Goal: Check status: Check status

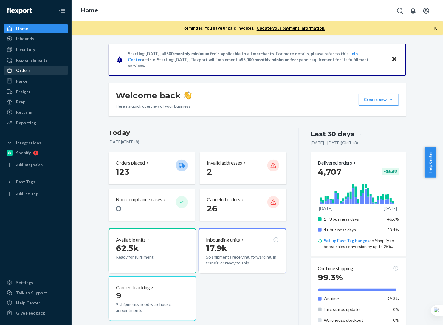
click at [27, 69] on div "Orders" at bounding box center [23, 70] width 14 height 6
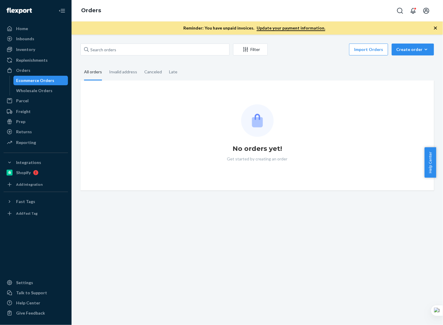
click at [47, 80] on div "Ecommerce Orders" at bounding box center [35, 81] width 38 height 6
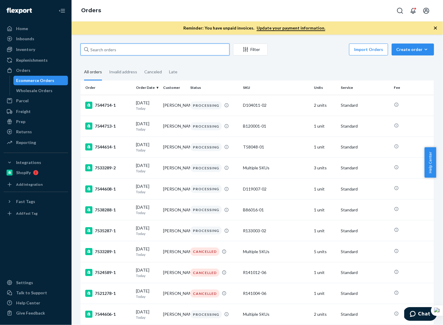
click at [117, 52] on input "text" at bounding box center [155, 50] width 149 height 12
paste input "[PERSON_NAME]"
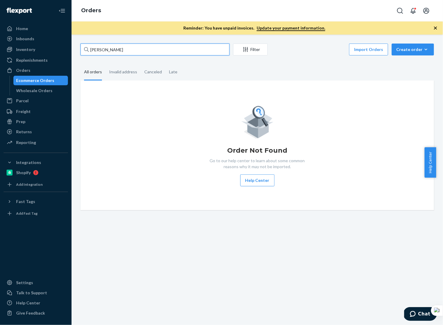
type input "[PERSON_NAME]"
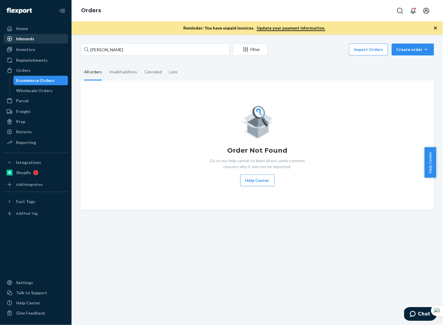
click at [35, 38] on div "Inbounds" at bounding box center [35, 39] width 63 height 8
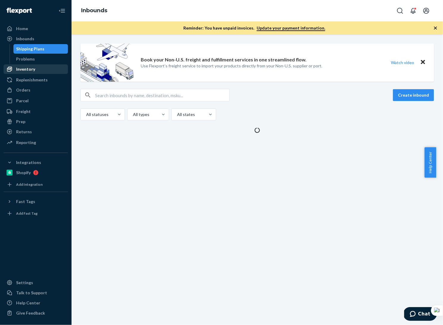
click at [26, 71] on div "Inventory" at bounding box center [25, 69] width 19 height 6
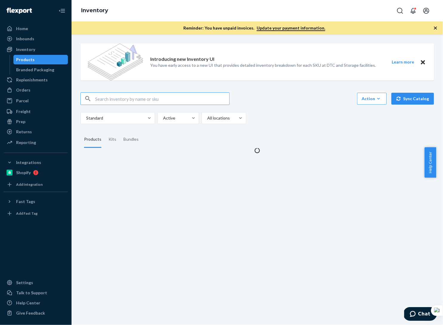
click at [131, 99] on input "text" at bounding box center [162, 99] width 134 height 12
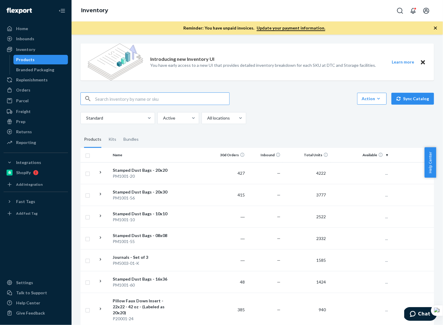
click at [122, 98] on input "text" at bounding box center [162, 99] width 134 height 12
type input "B86002-30"
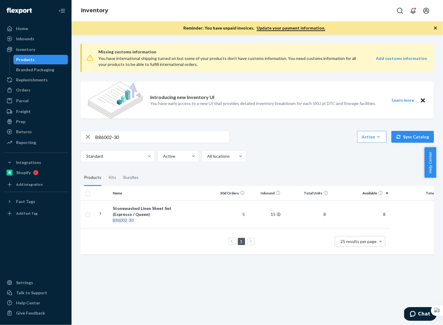
click at [27, 57] on div "Products" at bounding box center [25, 60] width 18 height 6
click at [33, 89] on div "Orders" at bounding box center [35, 90] width 63 height 8
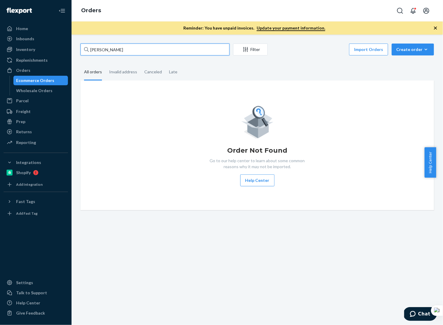
click at [145, 48] on input "[PERSON_NAME]" at bounding box center [155, 50] width 149 height 12
paste input "[PERSON_NAME]"
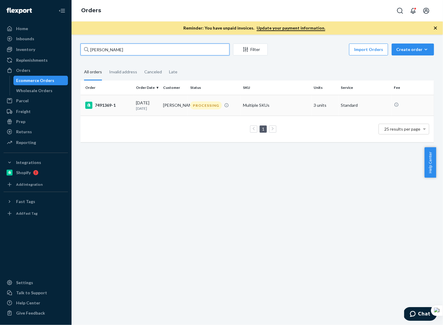
type input "[PERSON_NAME]"
click at [122, 106] on div "7491369-1" at bounding box center [108, 105] width 46 height 7
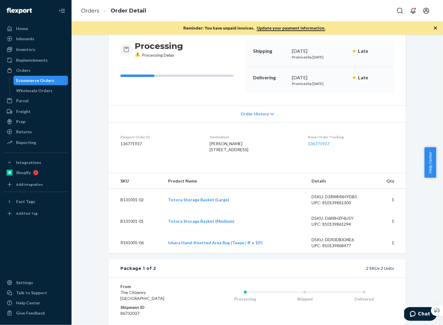
scroll to position [103, 0]
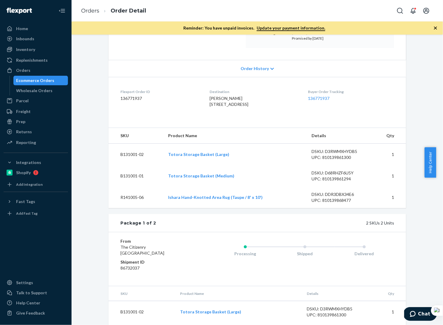
click at [144, 99] on dd "136771937" at bounding box center [160, 98] width 80 height 6
drag, startPoint x: 144, startPoint y: 98, endPoint x: 106, endPoint y: 85, distance: 40.4
click at [109, 85] on dl "Flexport Order ID 136771937 Destination [PERSON_NAME] [STREET_ADDRESS] US Buyer…" at bounding box center [258, 99] width 298 height 45
copy div "Flexport Order ID 136771937"
click at [38, 79] on div "Ecommerce Orders" at bounding box center [35, 81] width 38 height 6
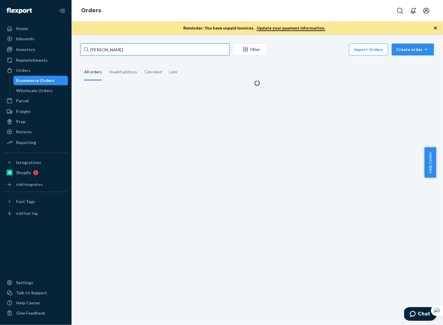
click at [148, 53] on input "[PERSON_NAME]" at bounding box center [155, 50] width 149 height 12
paste input "[PERSON_NAME]"
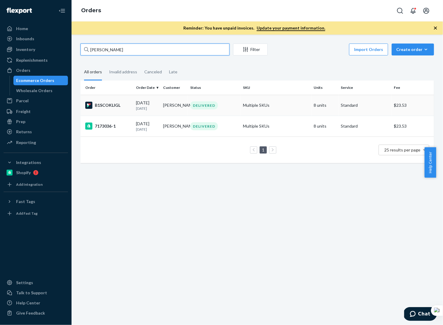
type input "[PERSON_NAME]"
click at [128, 105] on div "B1SCOKLIGL" at bounding box center [108, 105] width 46 height 7
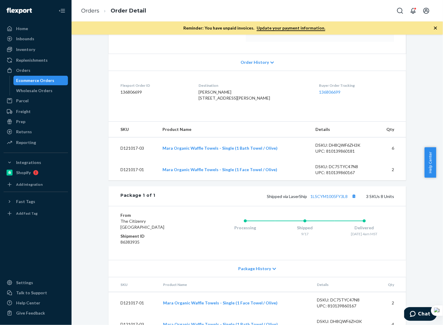
scroll to position [116, 0]
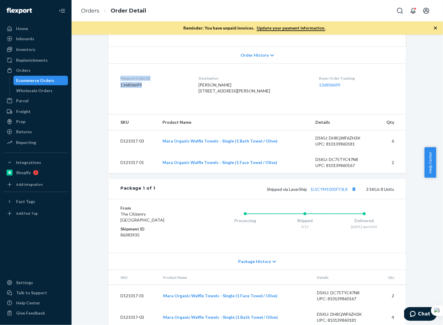
drag, startPoint x: 144, startPoint y: 86, endPoint x: 115, endPoint y: 73, distance: 31.8
click at [115, 73] on dl "Flexport Order ID 136806699 Destination [PERSON_NAME] [STREET_ADDRESS][PERSON_N…" at bounding box center [258, 86] width 298 height 45
copy div "Flexport Order ID 136806699"
click at [325, 192] on link "1LSCYM1005FY3L8" at bounding box center [328, 189] width 37 height 5
click at [32, 49] on div "Inventory" at bounding box center [25, 50] width 19 height 6
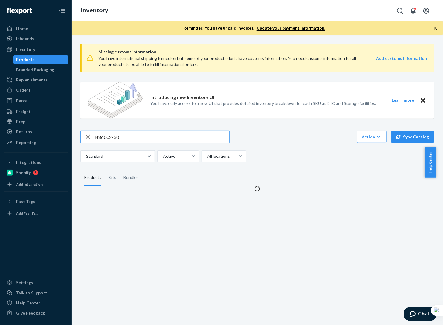
click at [139, 136] on input "B86002-30" at bounding box center [162, 137] width 134 height 12
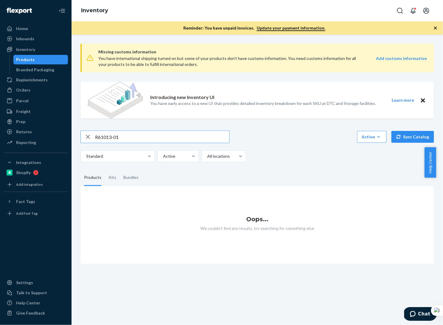
type input "R61013-01"
click at [125, 177] on div "Bundles" at bounding box center [130, 177] width 15 height 17
click at [120, 169] on input "Bundles" at bounding box center [120, 169] width 0 height 0
click at [96, 178] on div "Products" at bounding box center [92, 177] width 17 height 17
click at [81, 169] on input "Products" at bounding box center [81, 169] width 0 height 0
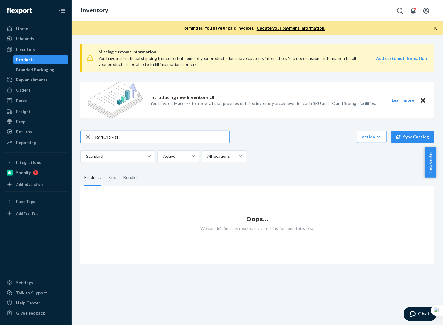
drag, startPoint x: 95, startPoint y: 136, endPoint x: 115, endPoint y: 127, distance: 21.1
click at [96, 135] on input "R61013-01" at bounding box center [162, 137] width 134 height 12
click at [28, 90] on div "Orders" at bounding box center [23, 90] width 14 height 6
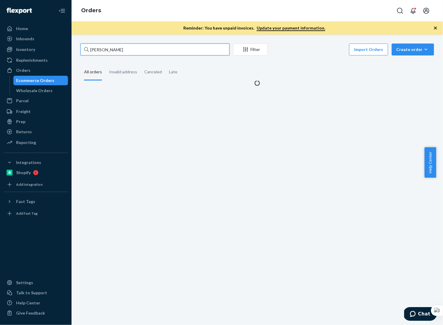
click at [149, 50] on input "[PERSON_NAME]" at bounding box center [155, 50] width 149 height 12
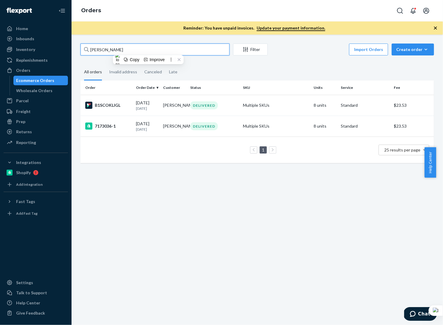
paste input "[PERSON_NAME]"
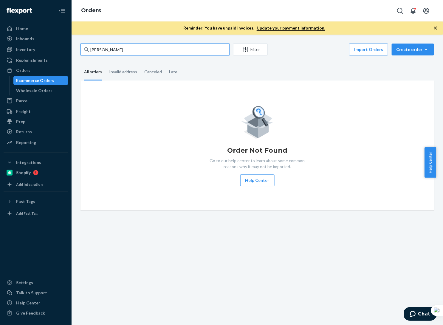
type input "[PERSON_NAME]"
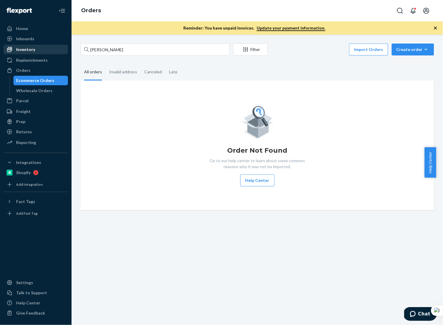
click at [35, 49] on div "Inventory" at bounding box center [35, 49] width 63 height 8
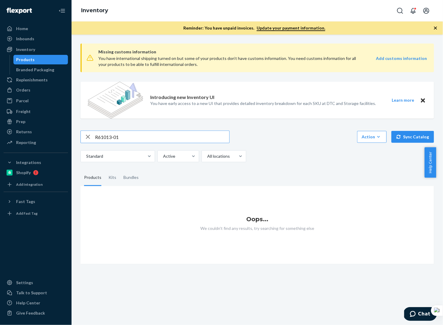
click at [97, 139] on input "R61013-01" at bounding box center [162, 137] width 134 height 12
click at [115, 178] on div "Kits" at bounding box center [112, 177] width 15 height 17
click at [105, 169] on input "Kits" at bounding box center [105, 169] width 0 height 0
click at [131, 178] on div "Bundles" at bounding box center [130, 177] width 15 height 17
click at [120, 169] on input "Bundles" at bounding box center [120, 169] width 0 height 0
